Goal: Task Accomplishment & Management: Use online tool/utility

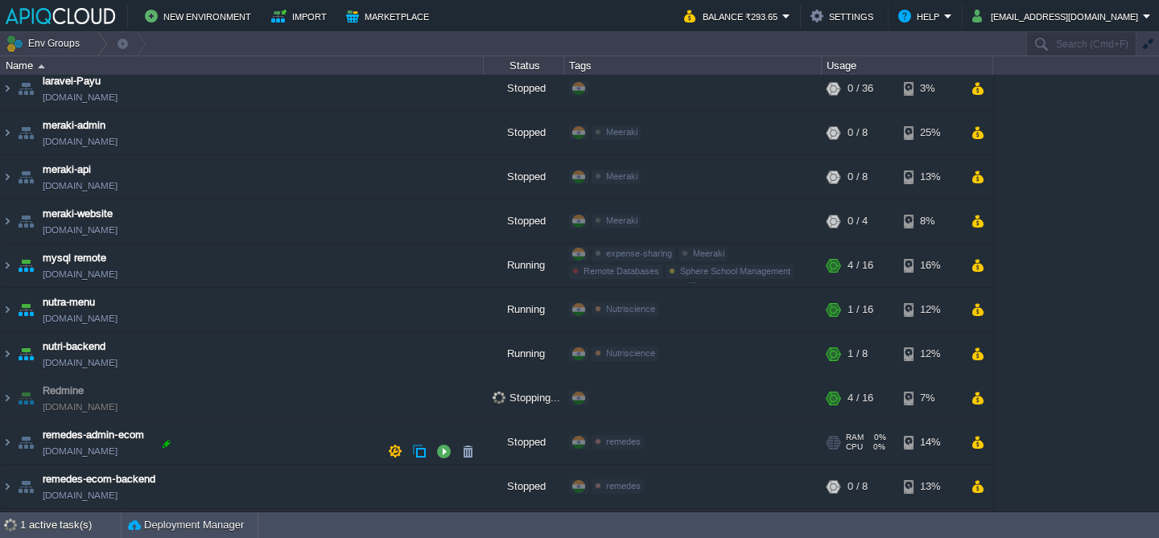
scroll to position [633, 0]
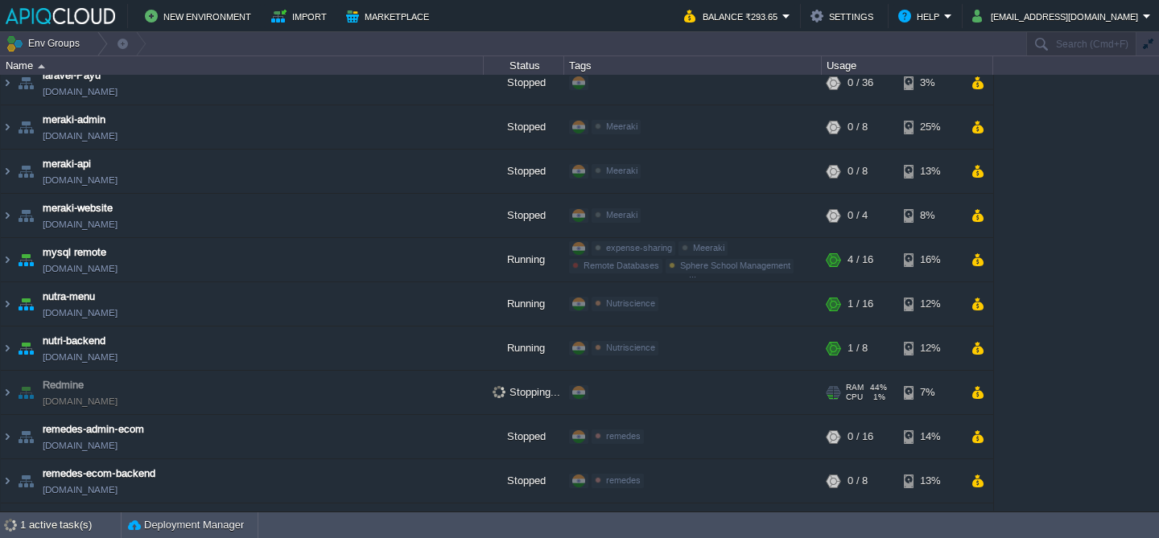
click at [244, 395] on td "Redmine [DOMAIN_NAME]" at bounding box center [242, 393] width 483 height 44
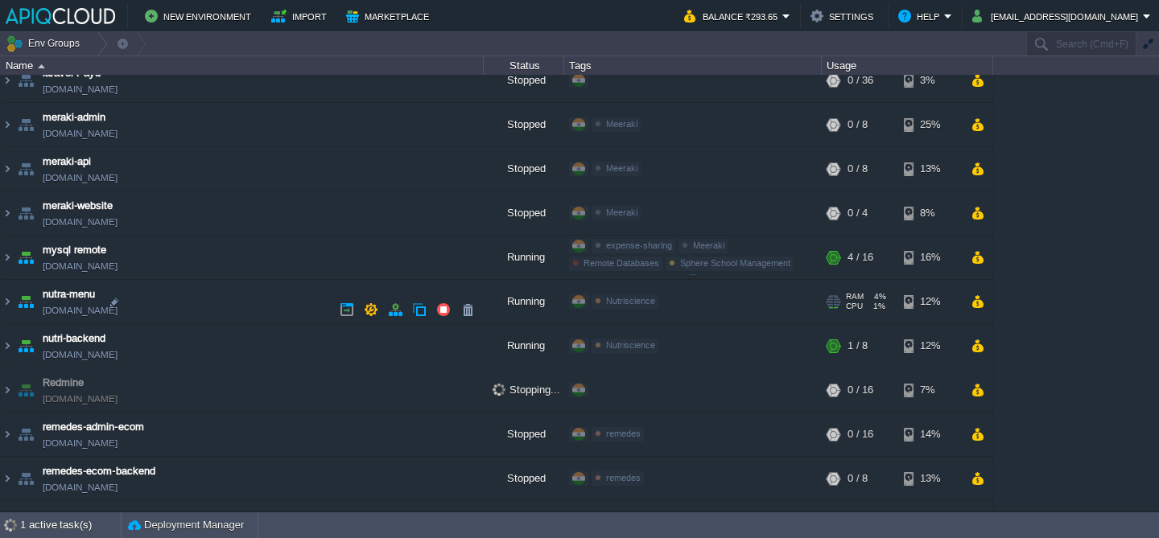
scroll to position [642, 0]
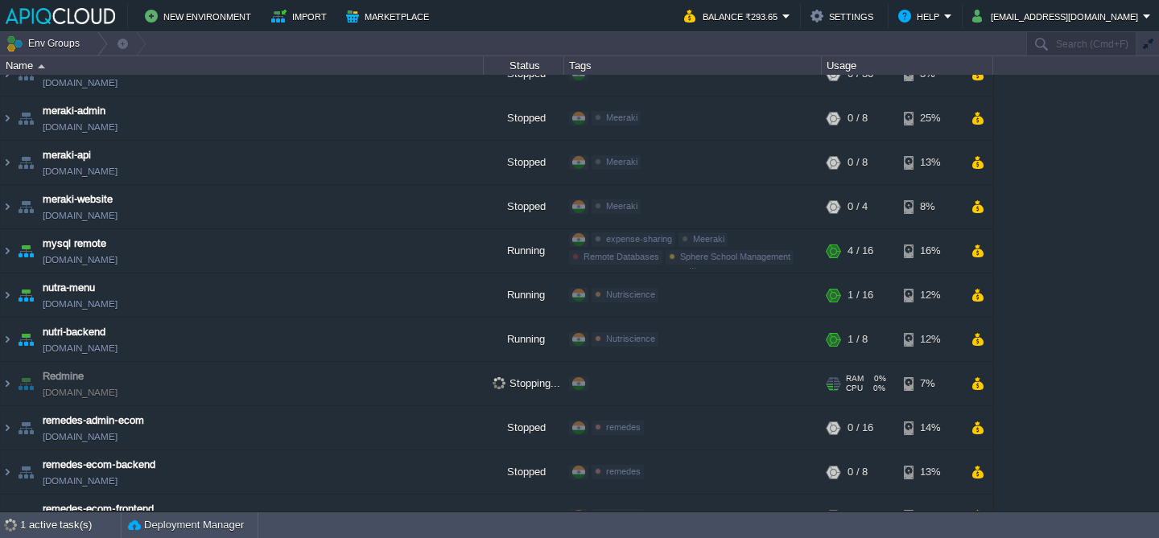
click at [323, 374] on td "Redmine [DOMAIN_NAME]" at bounding box center [242, 384] width 483 height 44
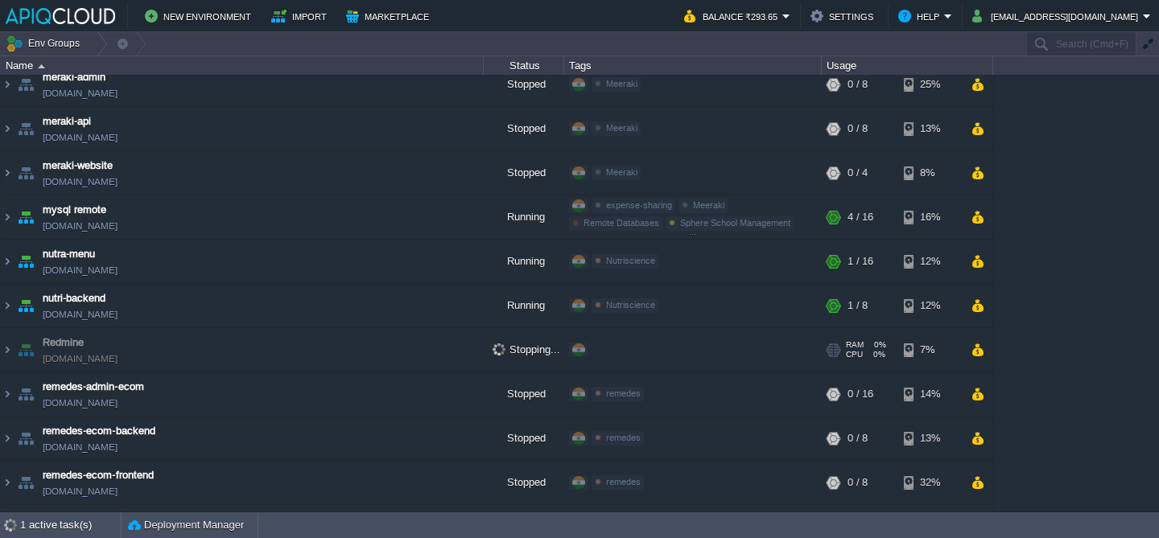
scroll to position [718, 0]
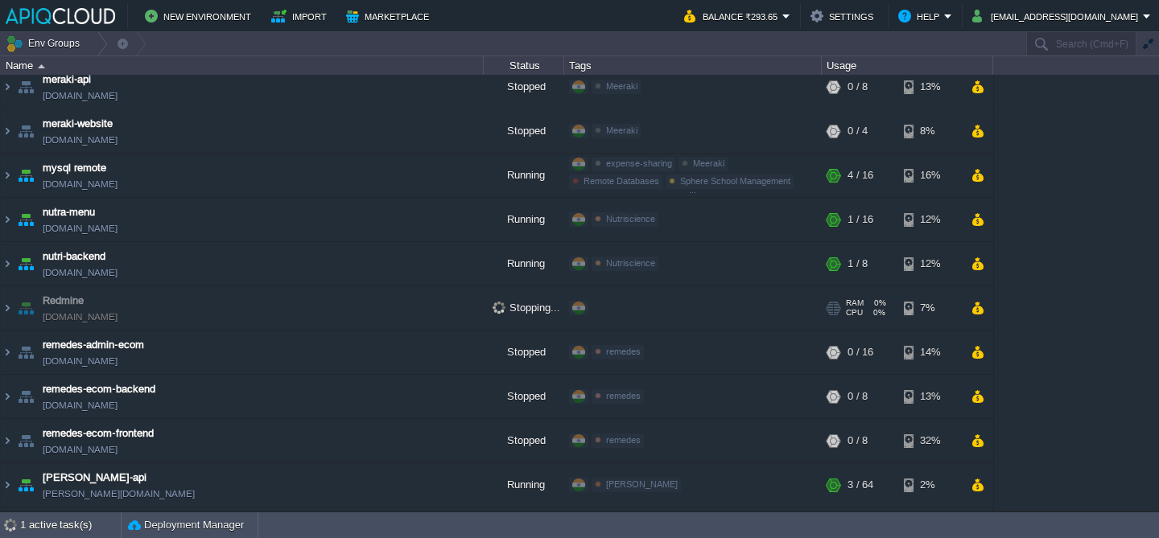
click at [231, 297] on td "Redmine [DOMAIN_NAME]" at bounding box center [242, 308] width 483 height 44
click at [167, 304] on td "Redmine [DOMAIN_NAME]" at bounding box center [242, 308] width 483 height 44
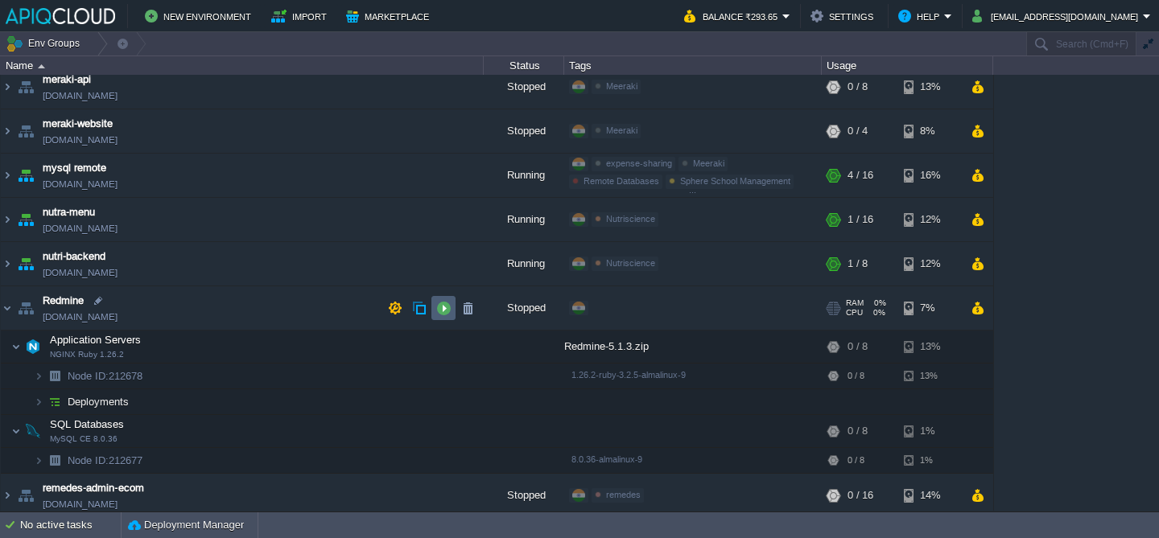
click at [449, 312] on button "button" at bounding box center [443, 308] width 14 height 14
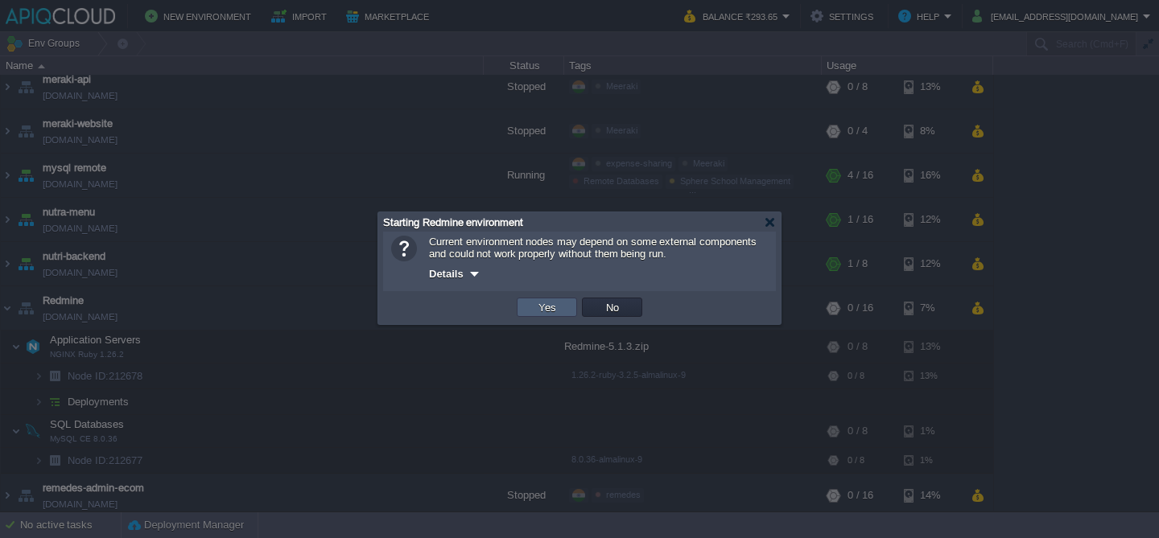
click at [526, 304] on td "Yes" at bounding box center [547, 307] width 60 height 19
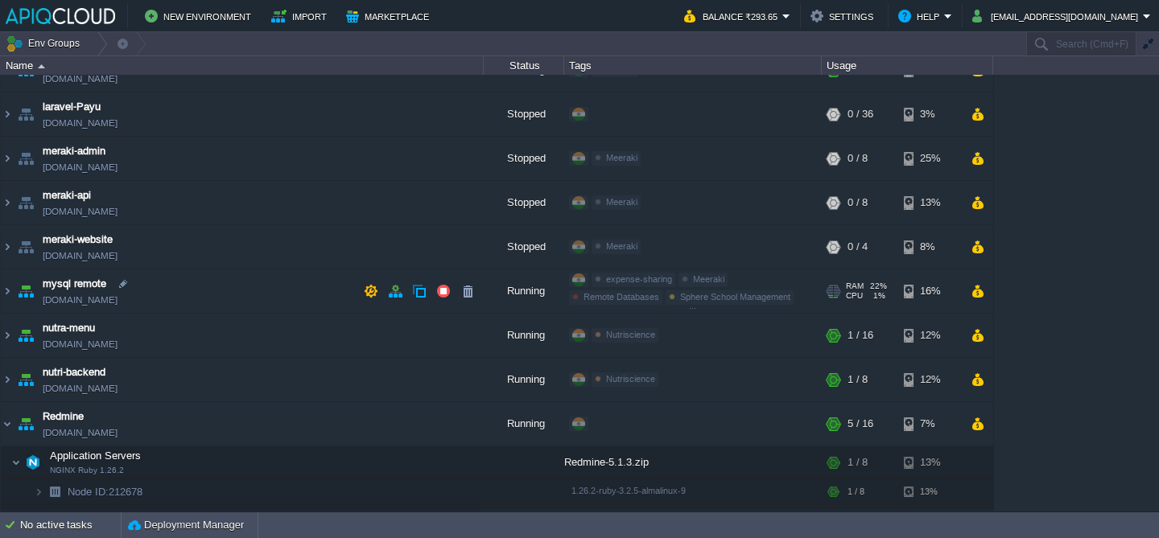
scroll to position [711, 0]
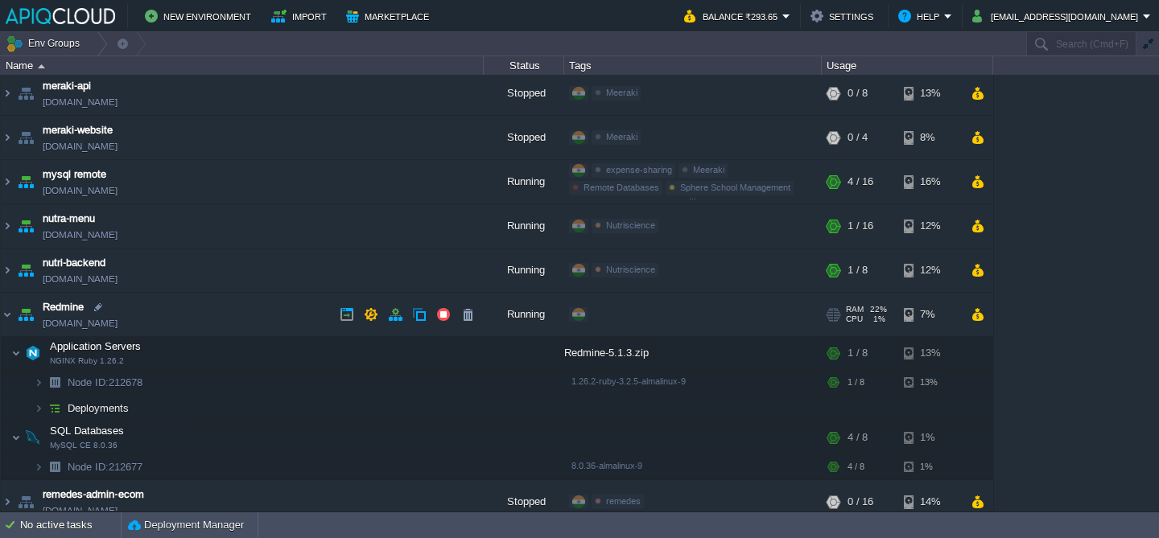
click at [117, 319] on link "[DOMAIN_NAME]" at bounding box center [80, 323] width 75 height 16
